Goal: Task Accomplishment & Management: Use online tool/utility

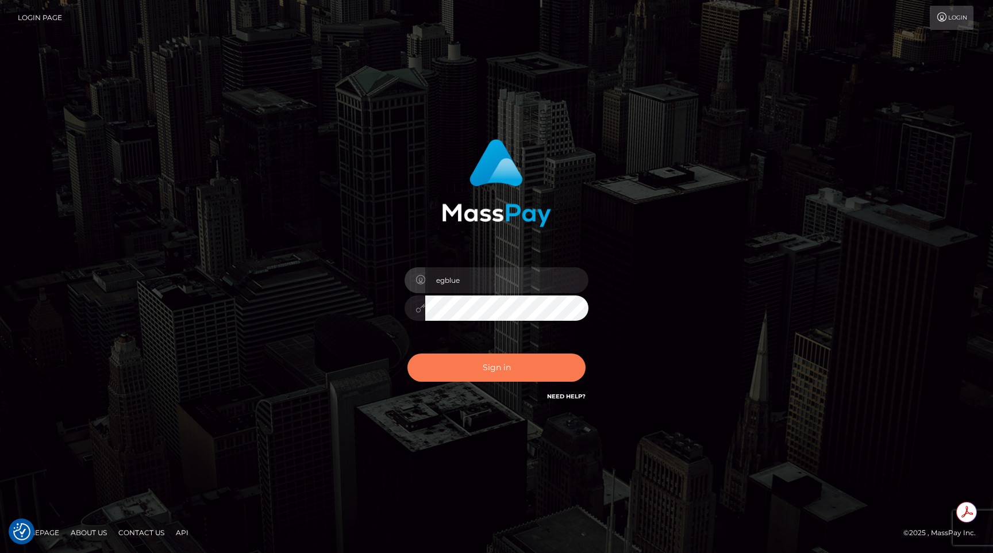
click at [499, 370] on button "Sign in" at bounding box center [496, 367] width 178 height 28
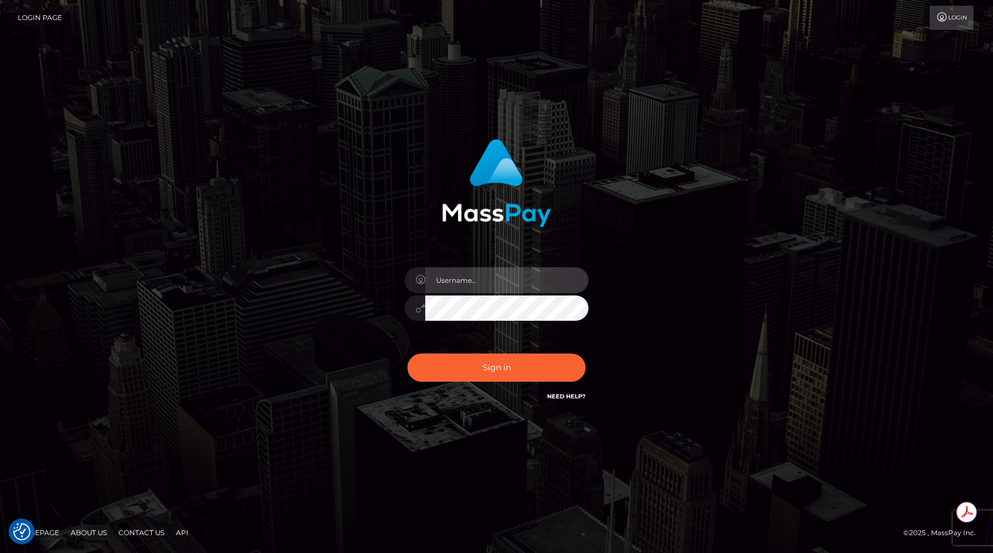
type input "egblue"
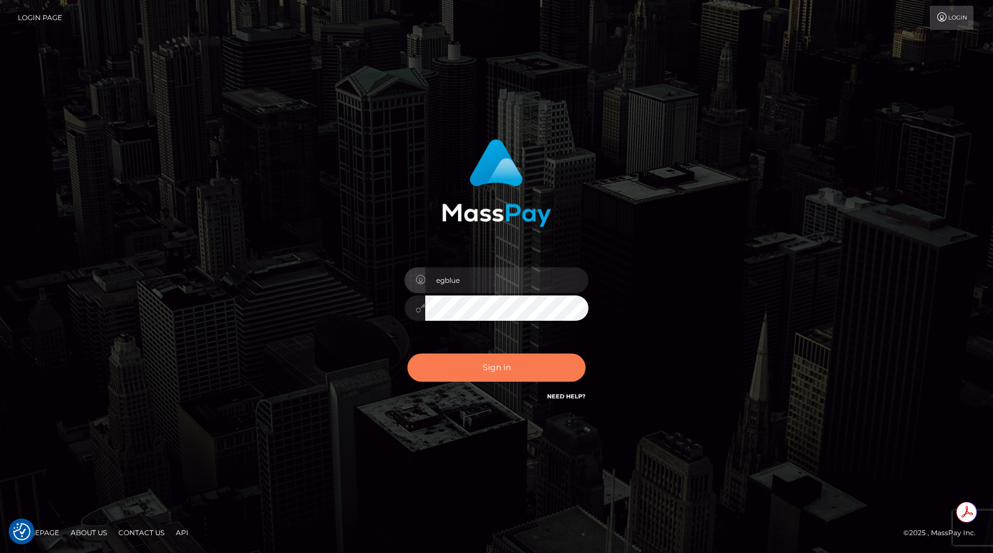
click at [499, 370] on button "Sign in" at bounding box center [496, 367] width 178 height 28
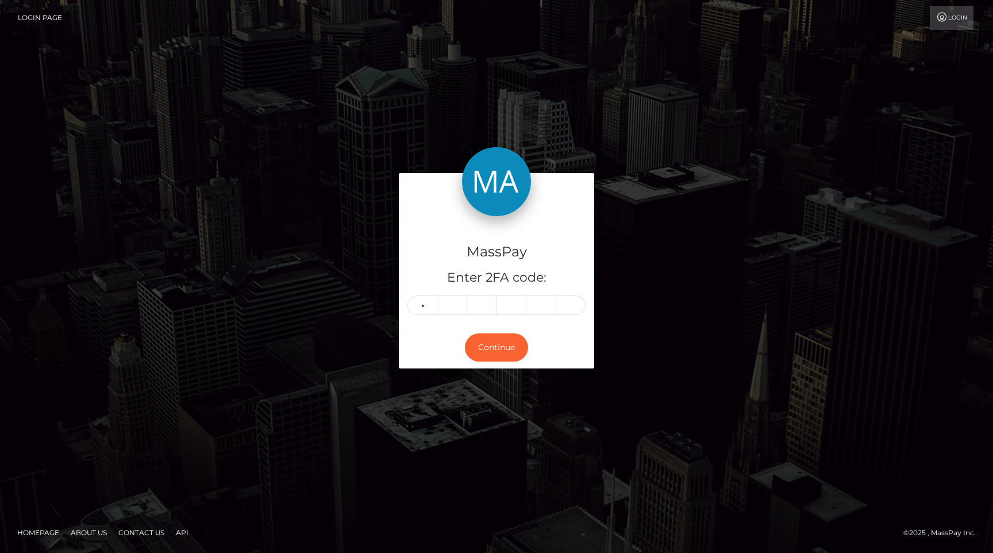
type input "2"
type input "8"
type input "5"
type input "2"
type input "0"
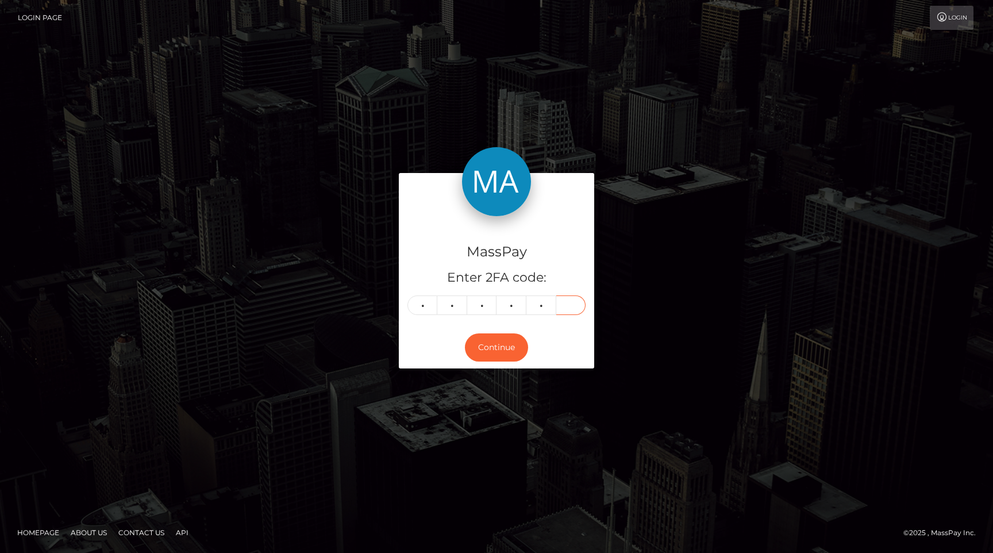
type input "0"
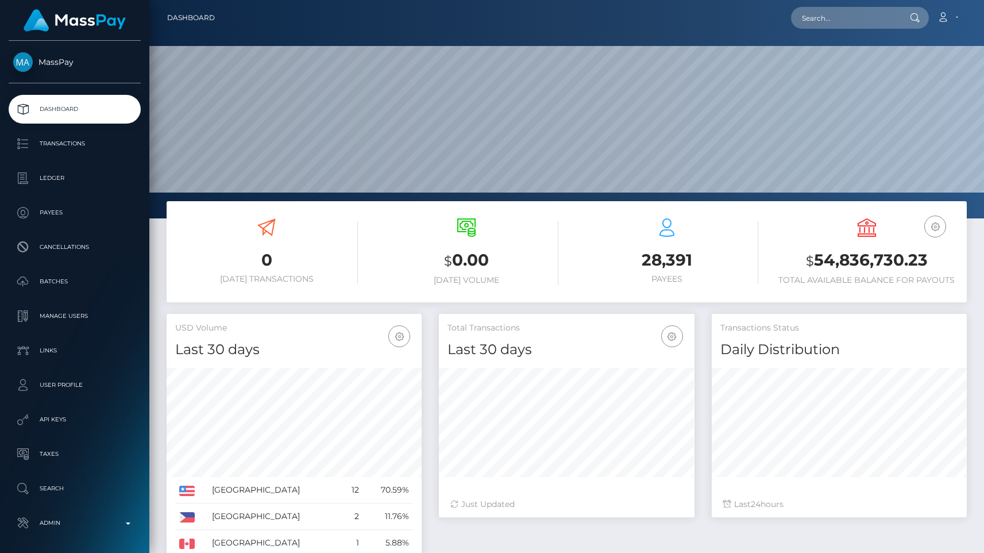
scroll to position [203, 255]
click at [368, 260] on div "$ 0.00 Today Volume" at bounding box center [467, 253] width 200 height 87
click at [829, 18] on input "text" at bounding box center [845, 18] width 108 height 22
paste input "poact_C1LJTLl7Pi7f"
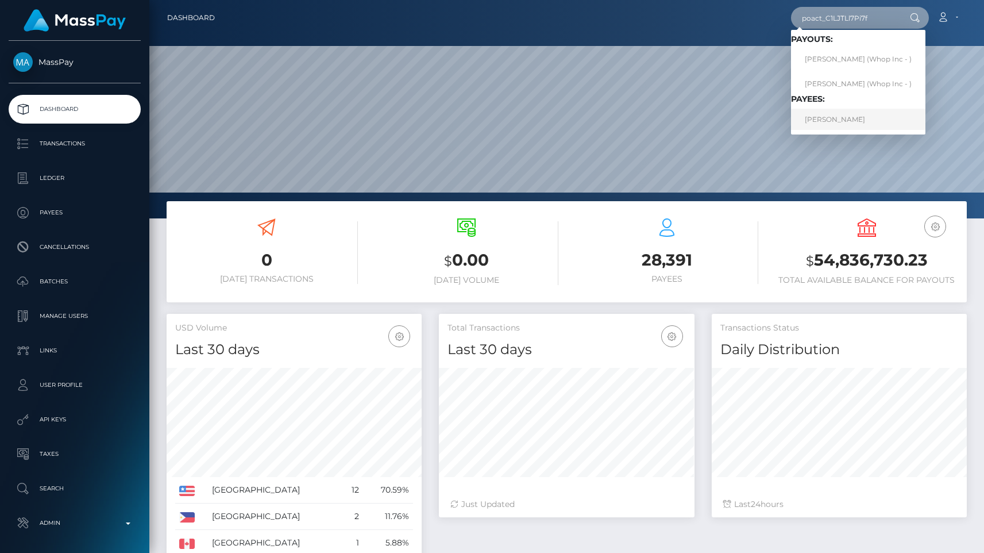
type input "poact_C1LJTLl7Pi7f"
click at [845, 112] on link "Assmae Lmakhrout" at bounding box center [858, 119] width 134 height 21
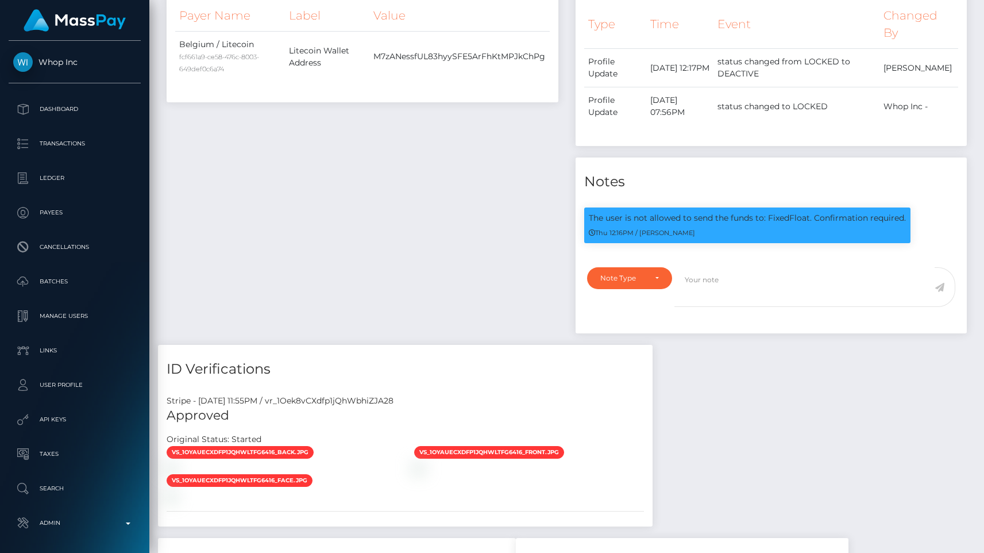
scroll to position [138, 255]
click at [370, 397] on div "Stripe - [DATE] 11:55PM / vr_1Oek8vCXdfp1jQhWbhiZJA28" at bounding box center [405, 401] width 495 height 12
copy div "vr_1Oek8vCXdfp1jQhWbhiZJA28"
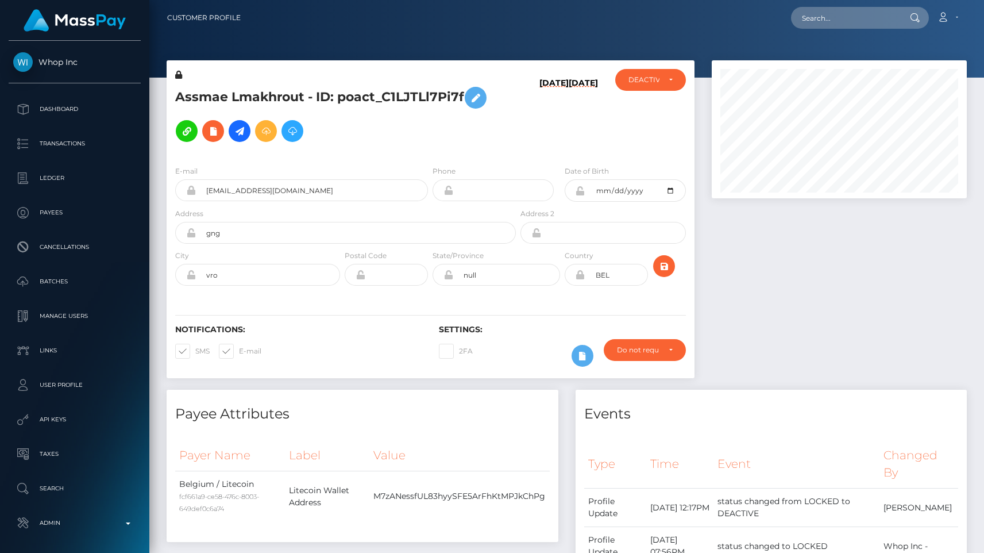
scroll to position [138, 255]
click at [862, 27] on input "text" at bounding box center [845, 18] width 108 height 22
paste input "poact_OteC7AWVprI8"
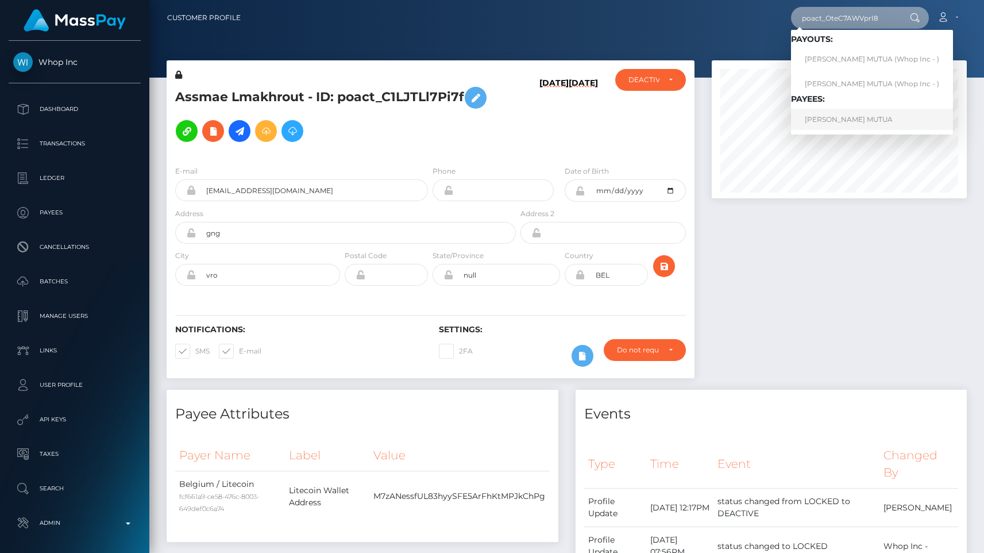
type input "poact_OteC7AWVprI8"
click at [856, 123] on link "FLORENCE MBULA MUTUA" at bounding box center [872, 119] width 162 height 21
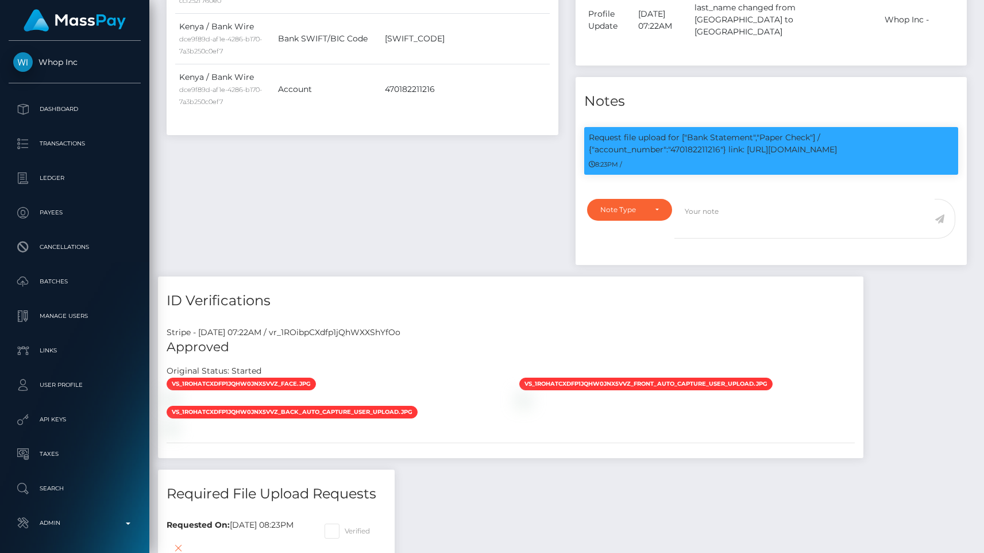
scroll to position [138, 255]
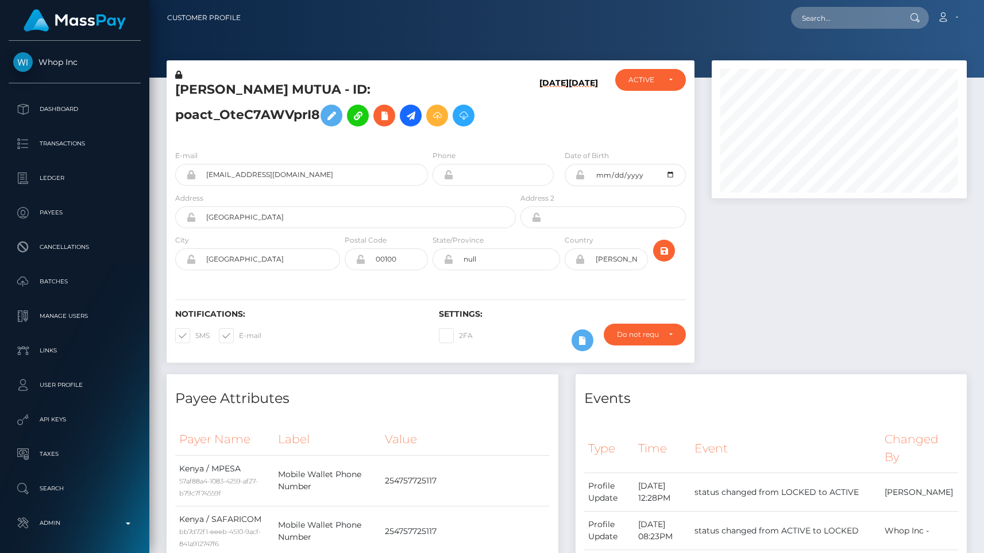
scroll to position [138, 255]
click at [828, 22] on input "text" at bounding box center [845, 18] width 108 height 22
paste input "poact_4DYMwJSPiazT"
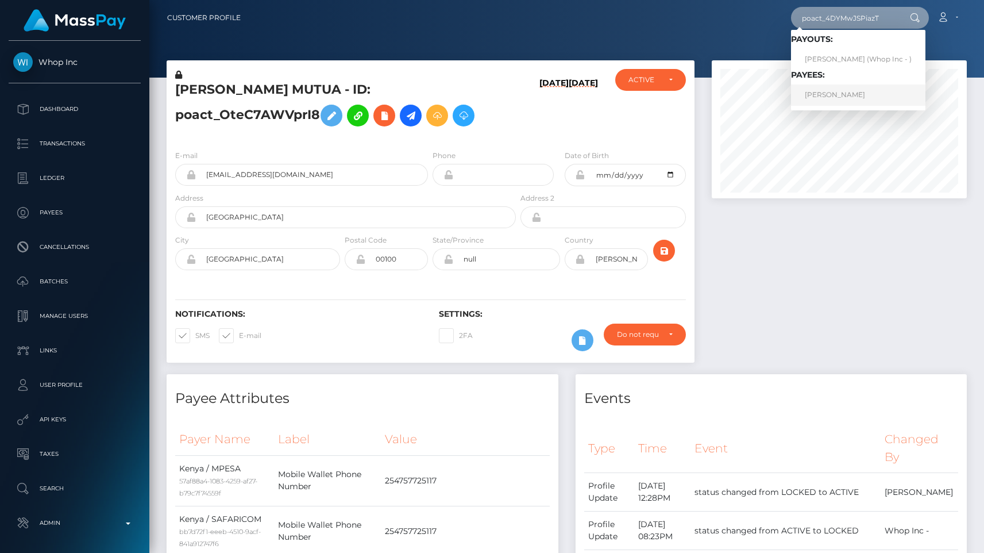
type input "poact_4DYMwJSPiazT"
click at [829, 97] on link "GHYZLANE AKIL" at bounding box center [858, 94] width 134 height 21
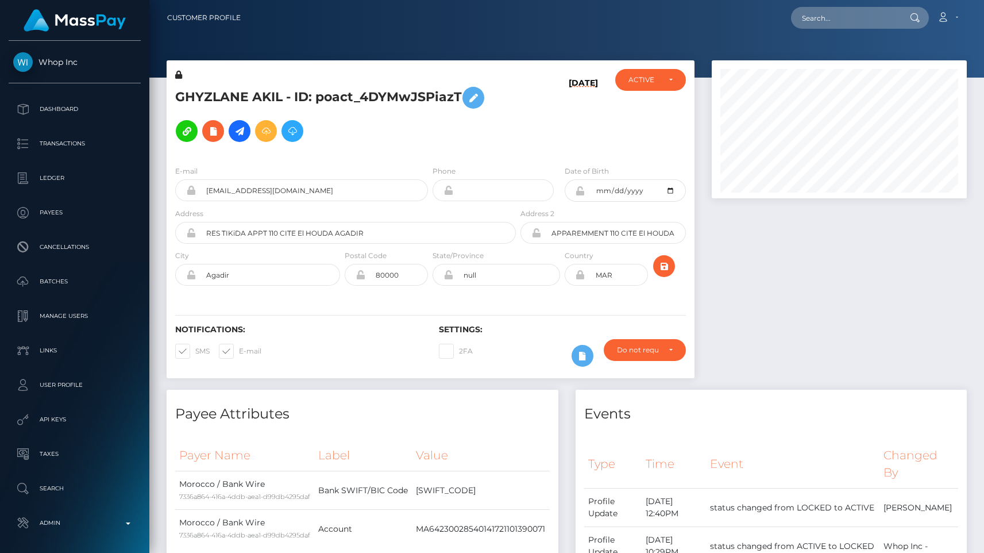
scroll to position [787, 0]
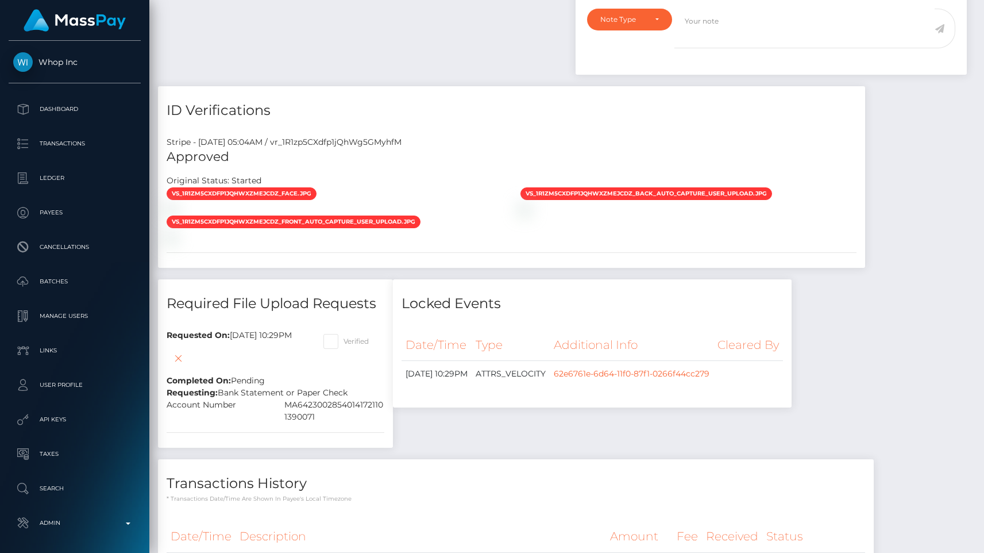
click at [389, 143] on div "Stripe - [DATE] 05:04AM / vr_1R1zp5CXdfp1jQhWg5GMyhfM" at bounding box center [511, 142] width 707 height 12
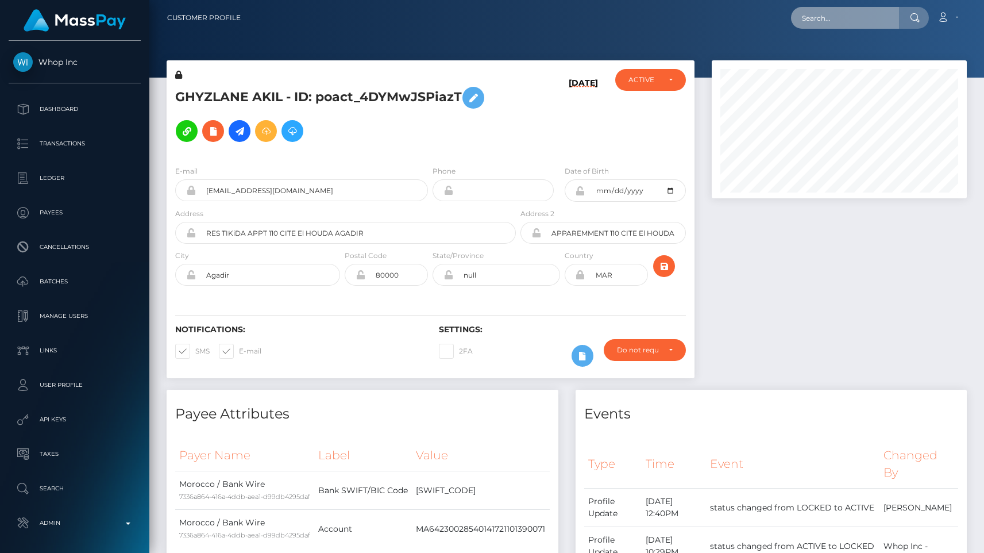
scroll to position [138, 255]
click at [814, 16] on input "text" at bounding box center [845, 18] width 108 height 22
paste input "poact_Ra5vJNrMbHR9"
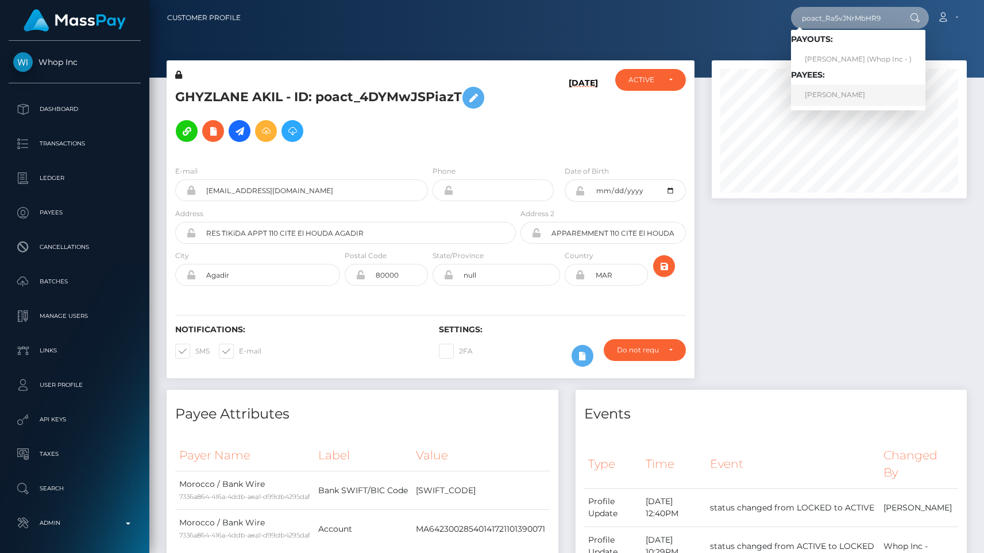
type input "poact_Ra5vJNrMbHR9"
click at [862, 94] on link "[PERSON_NAME]" at bounding box center [858, 94] width 134 height 21
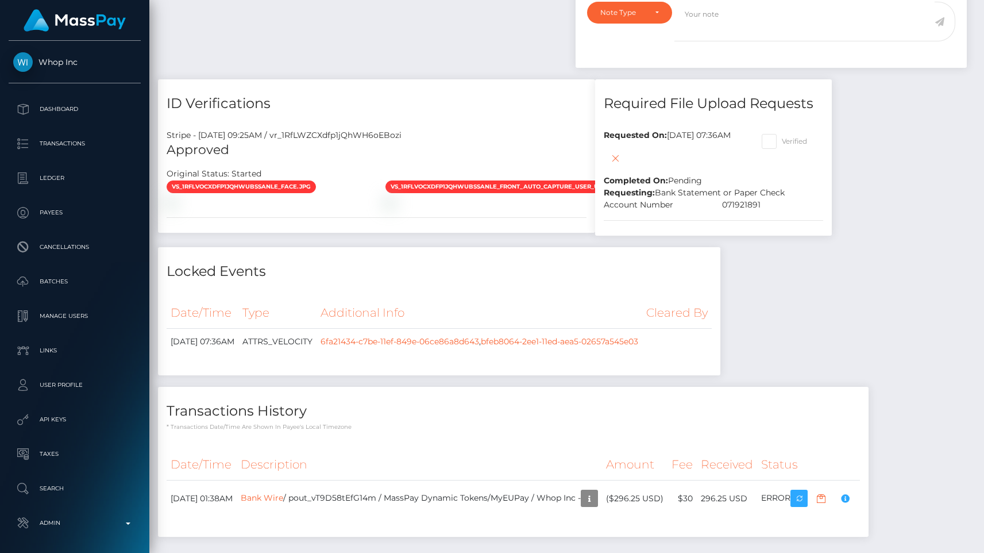
scroll to position [138, 255]
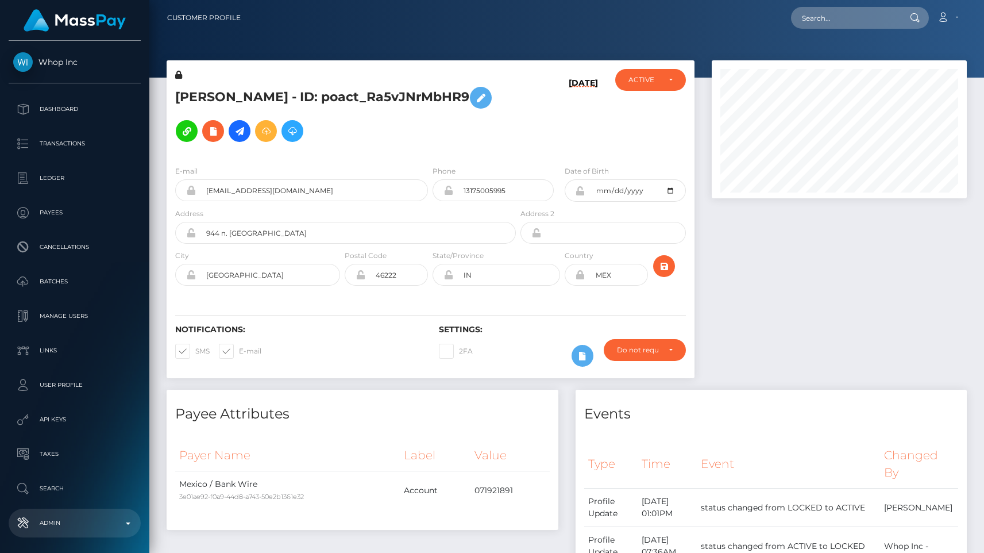
click at [83, 517] on p "Admin" at bounding box center [74, 522] width 123 height 17
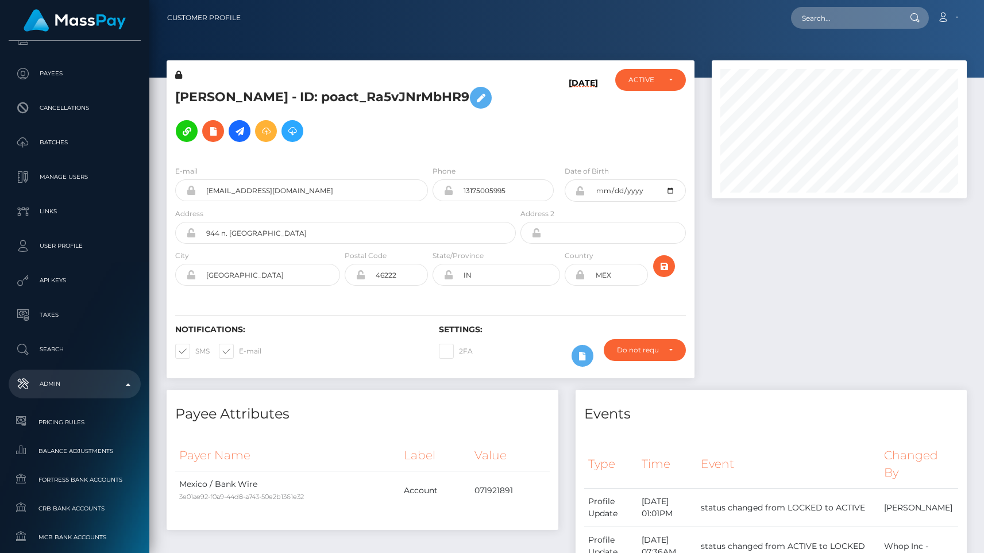
scroll to position [683, 0]
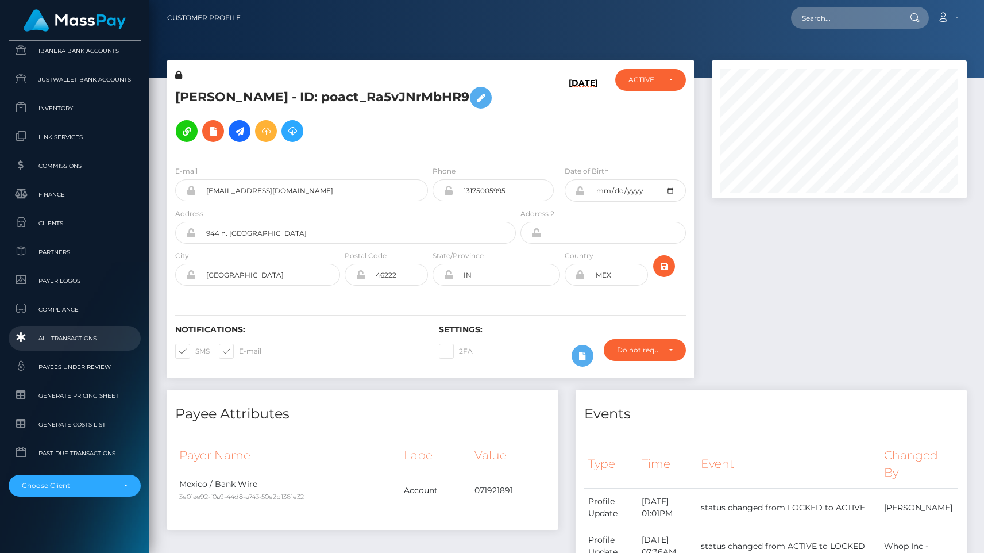
click at [82, 345] on link "All Transactions" at bounding box center [75, 338] width 132 height 25
